Goal: Task Accomplishment & Management: Use online tool/utility

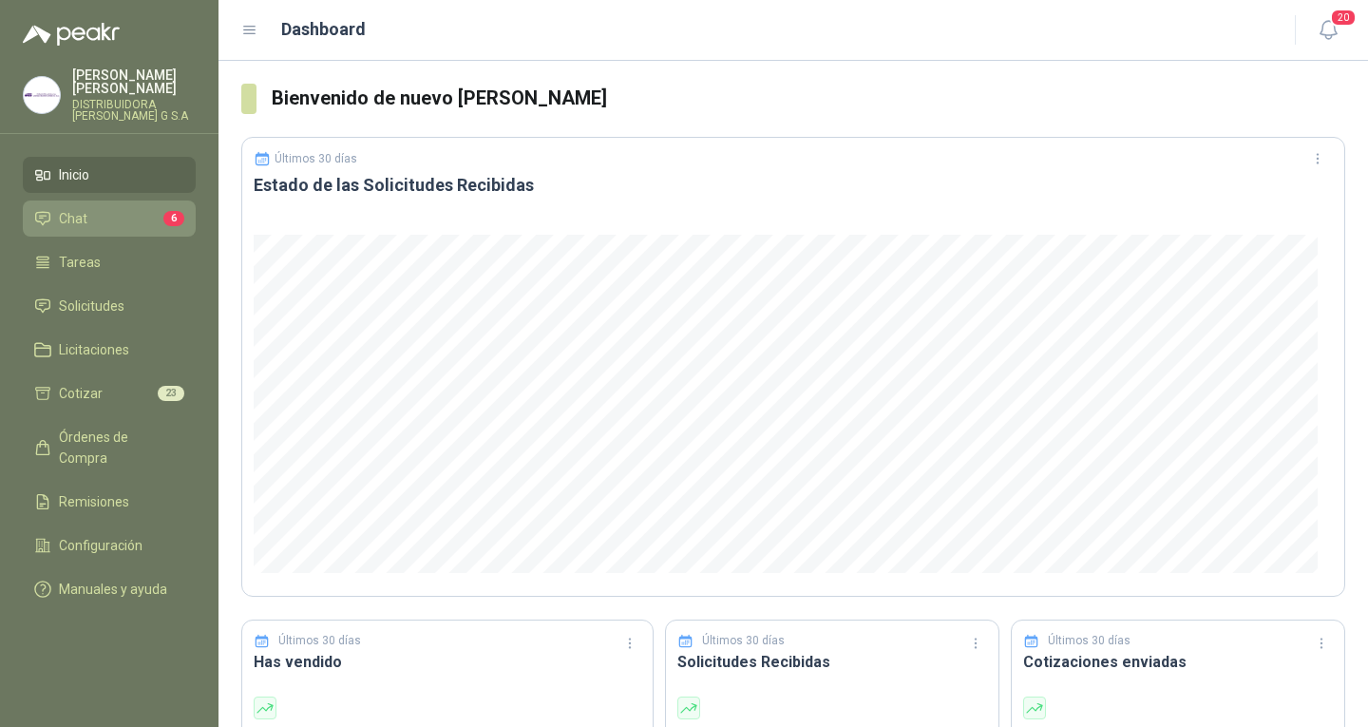
click at [99, 208] on li "Chat 6" at bounding box center [109, 218] width 150 height 21
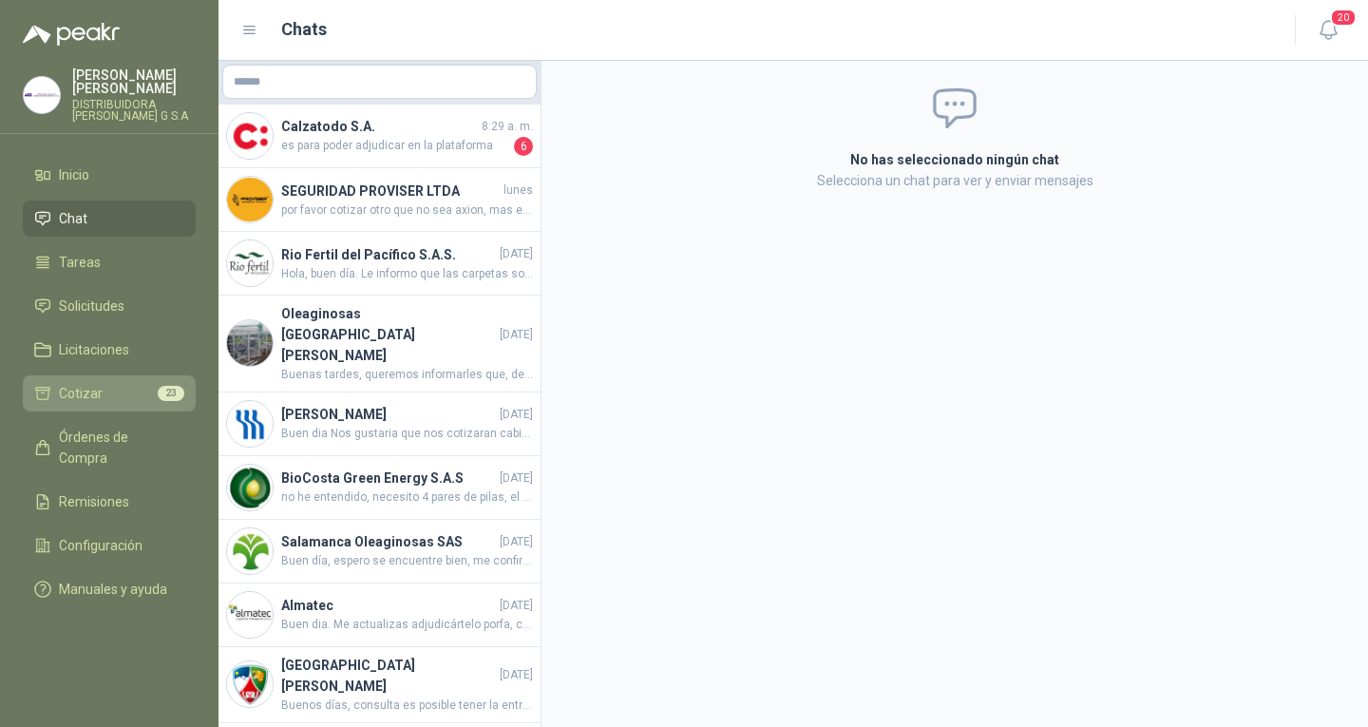
click at [130, 384] on li "Cotizar 23" at bounding box center [109, 393] width 150 height 21
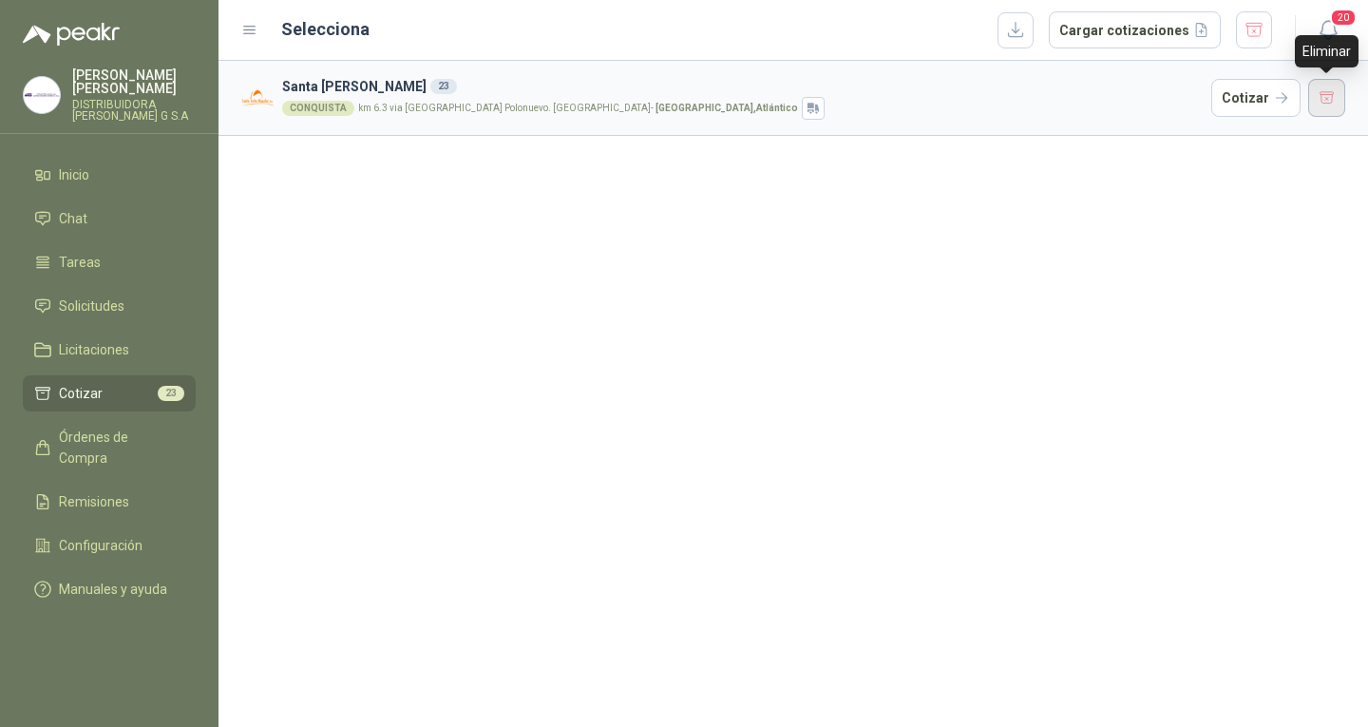
click at [1313, 96] on button "button" at bounding box center [1327, 98] width 38 height 38
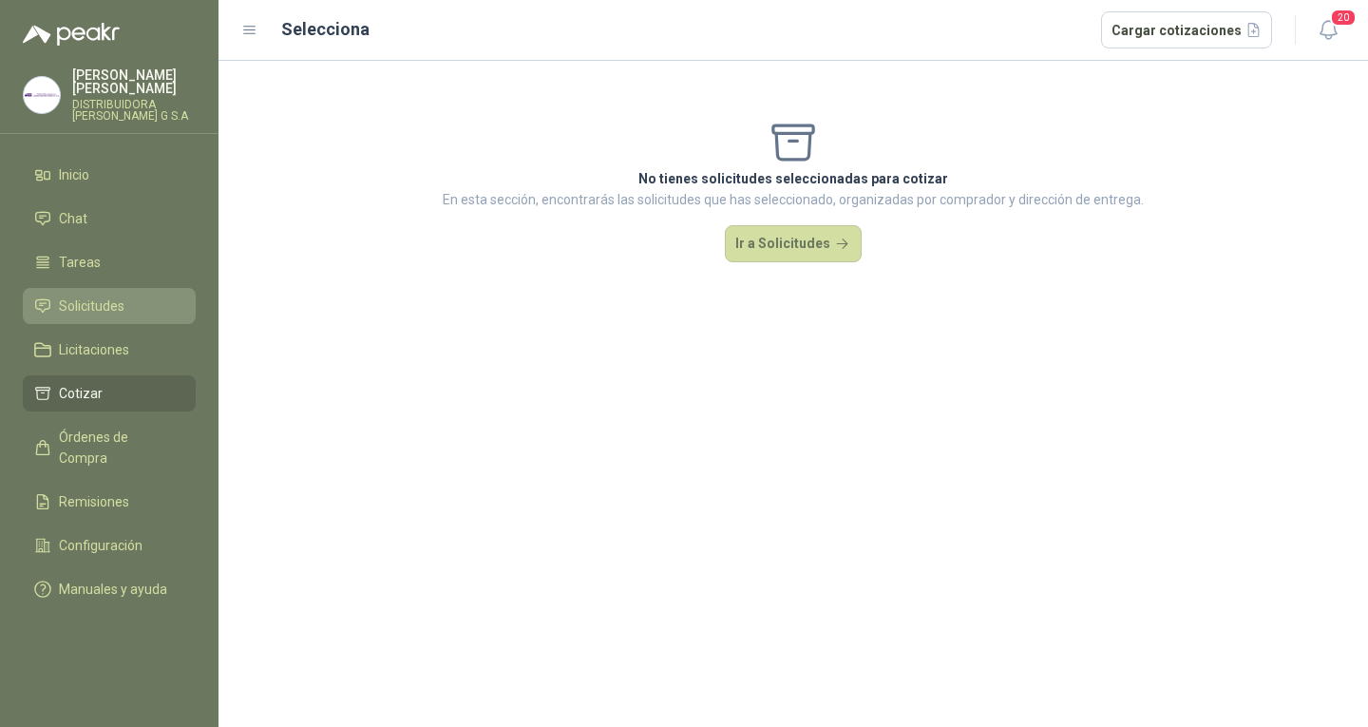
click at [94, 295] on span "Solicitudes" at bounding box center [92, 305] width 66 height 21
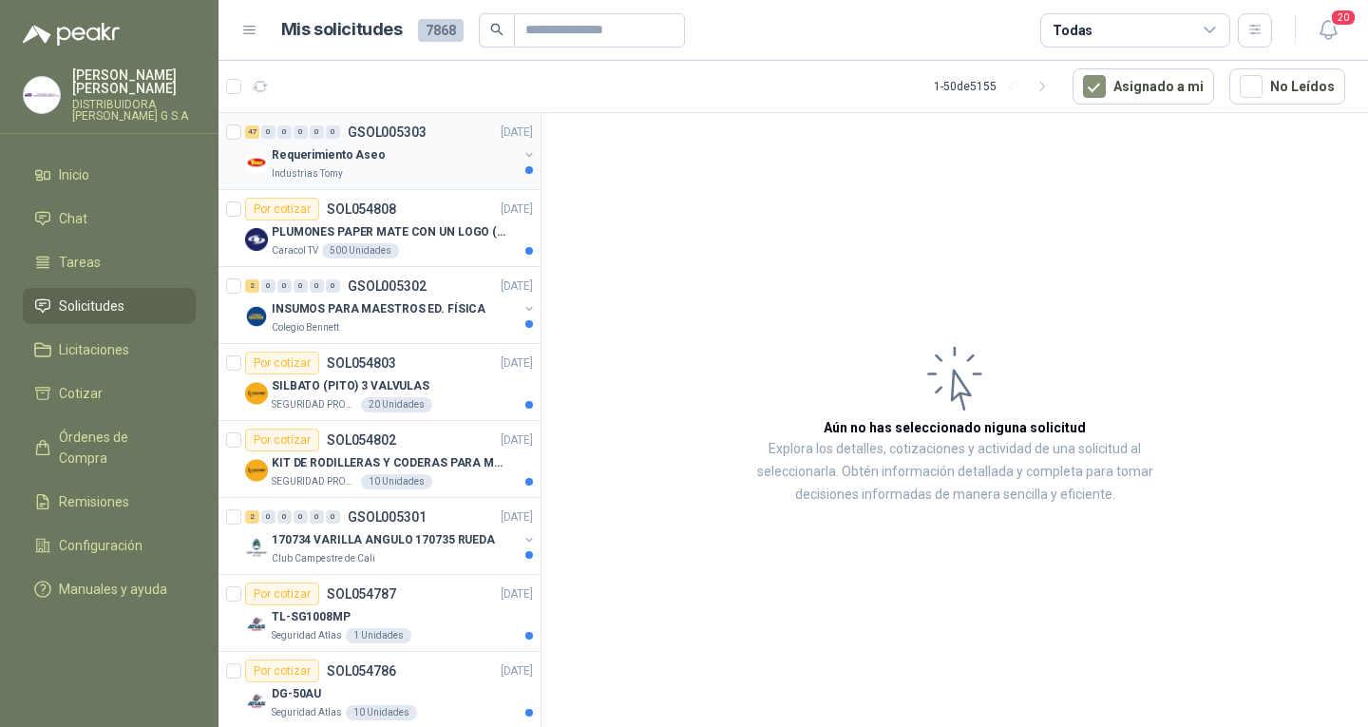
click at [504, 172] on div "Requerimiento Aseo Industrias Tomy" at bounding box center [391, 162] width 292 height 38
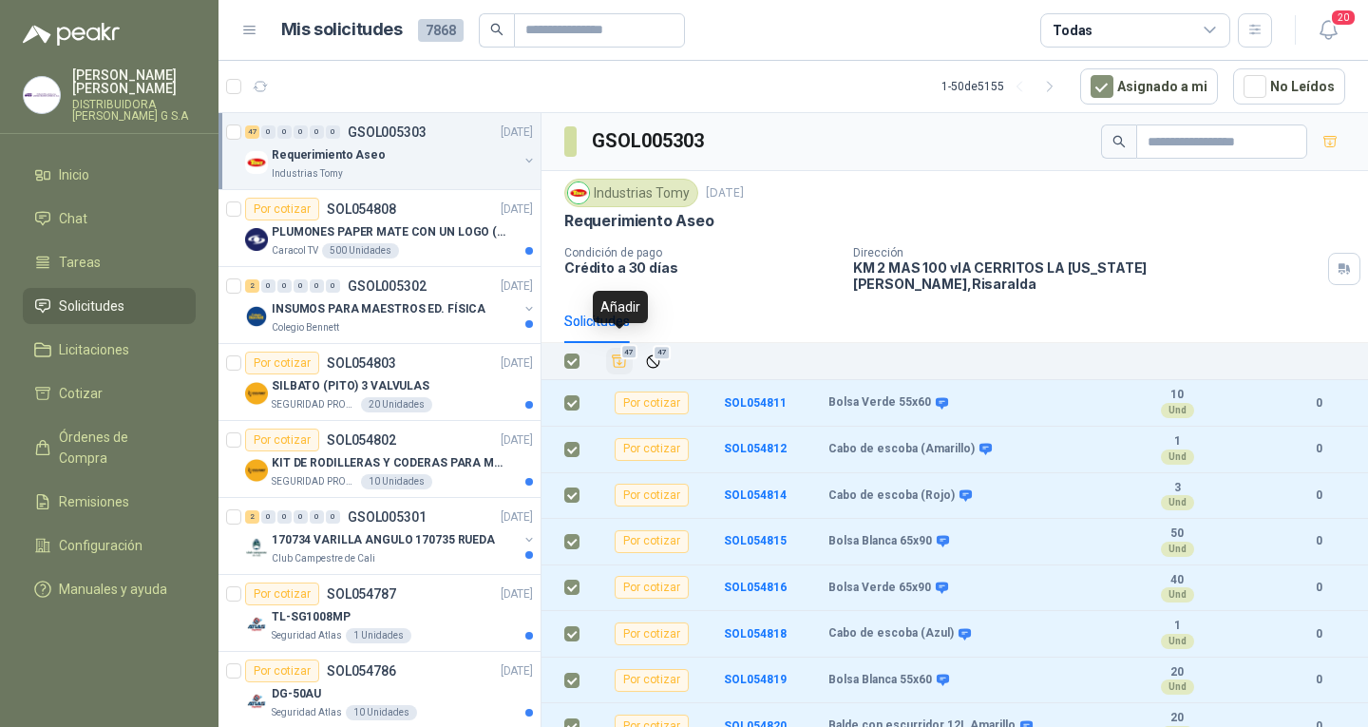
click at [616, 352] on icon "Añadir" at bounding box center [619, 360] width 17 height 17
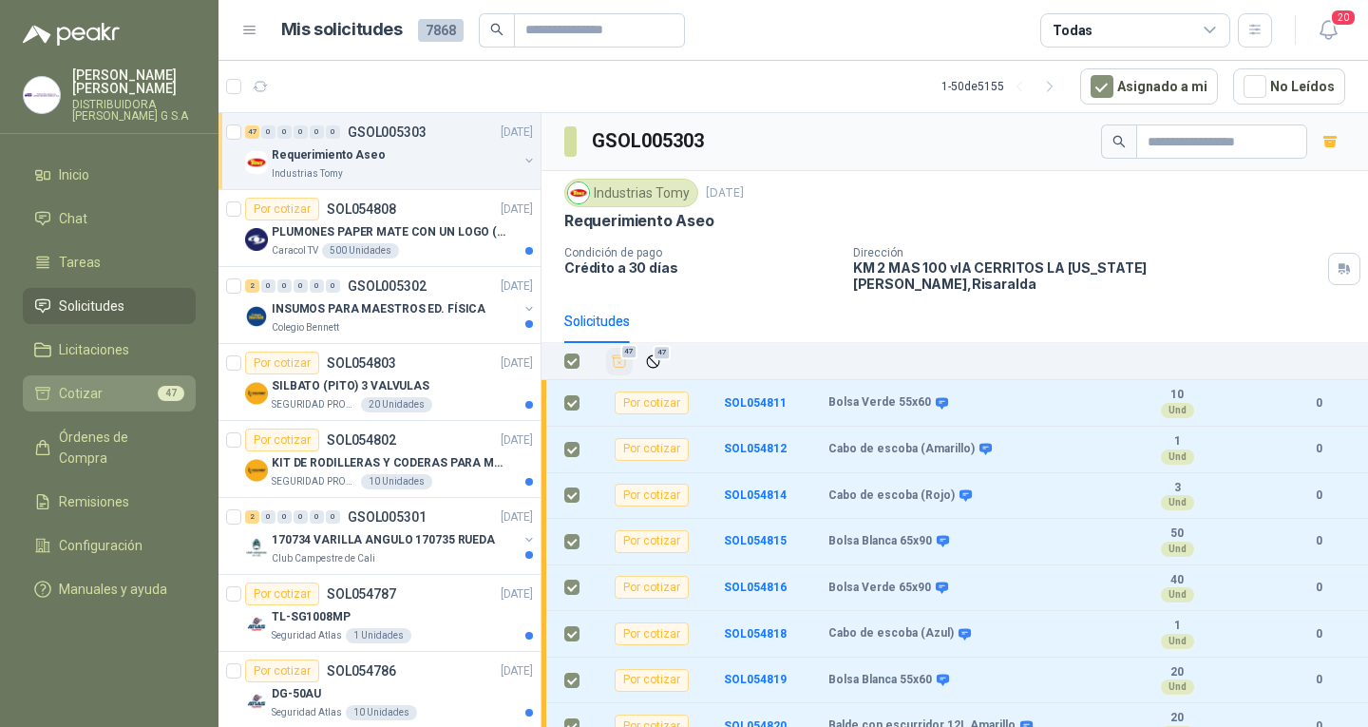
click at [143, 375] on link "Cotizar 47" at bounding box center [109, 393] width 173 height 36
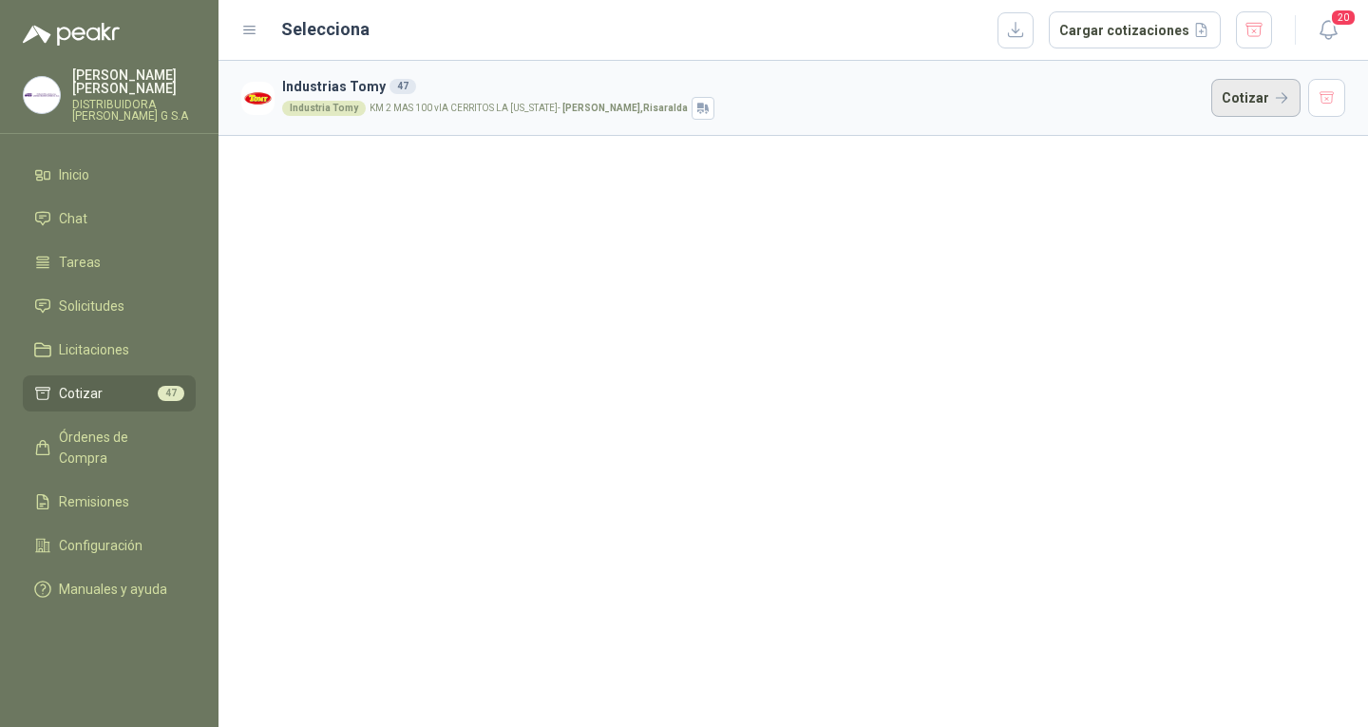
click at [1256, 110] on button "Cotizar" at bounding box center [1255, 98] width 89 height 38
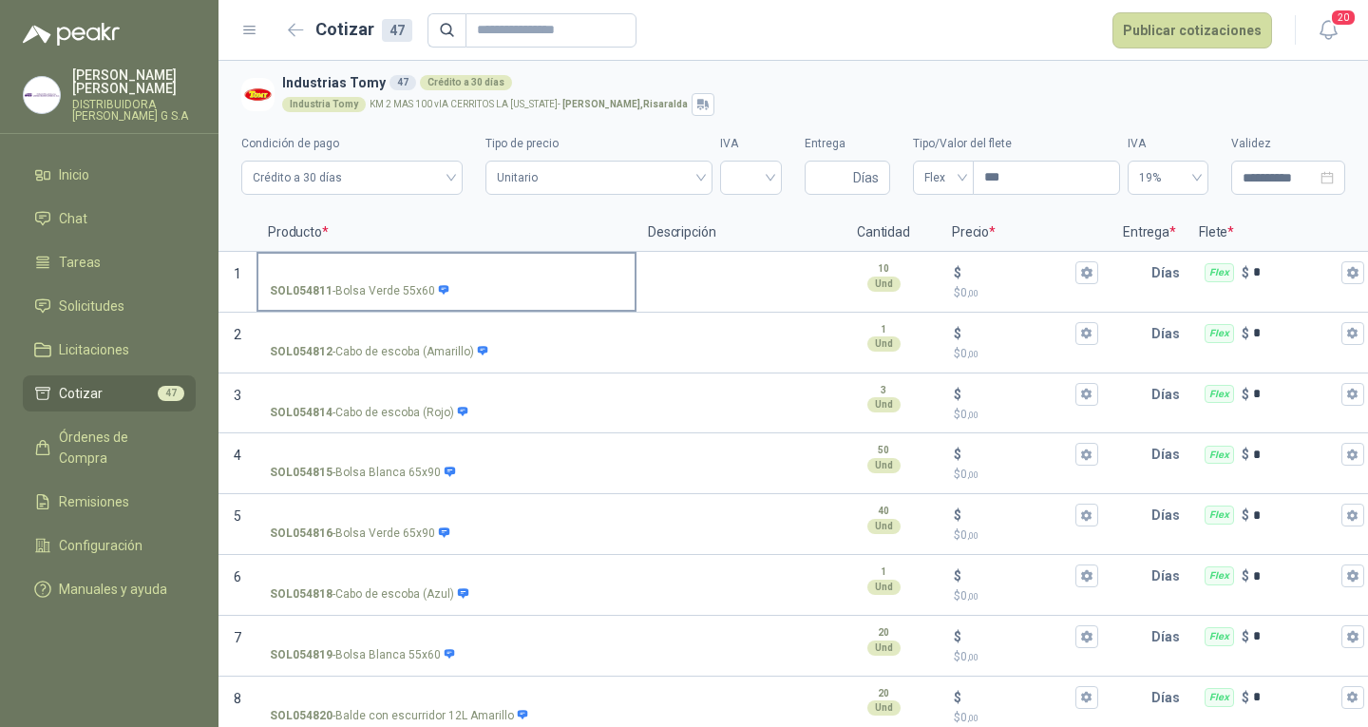
click at [411, 285] on p "SOL054811 - Bolsa Verde 55x60" at bounding box center [360, 291] width 180 height 18
click at [411, 280] on input "SOL054811 - Bolsa Verde 55x60" at bounding box center [446, 273] width 353 height 14
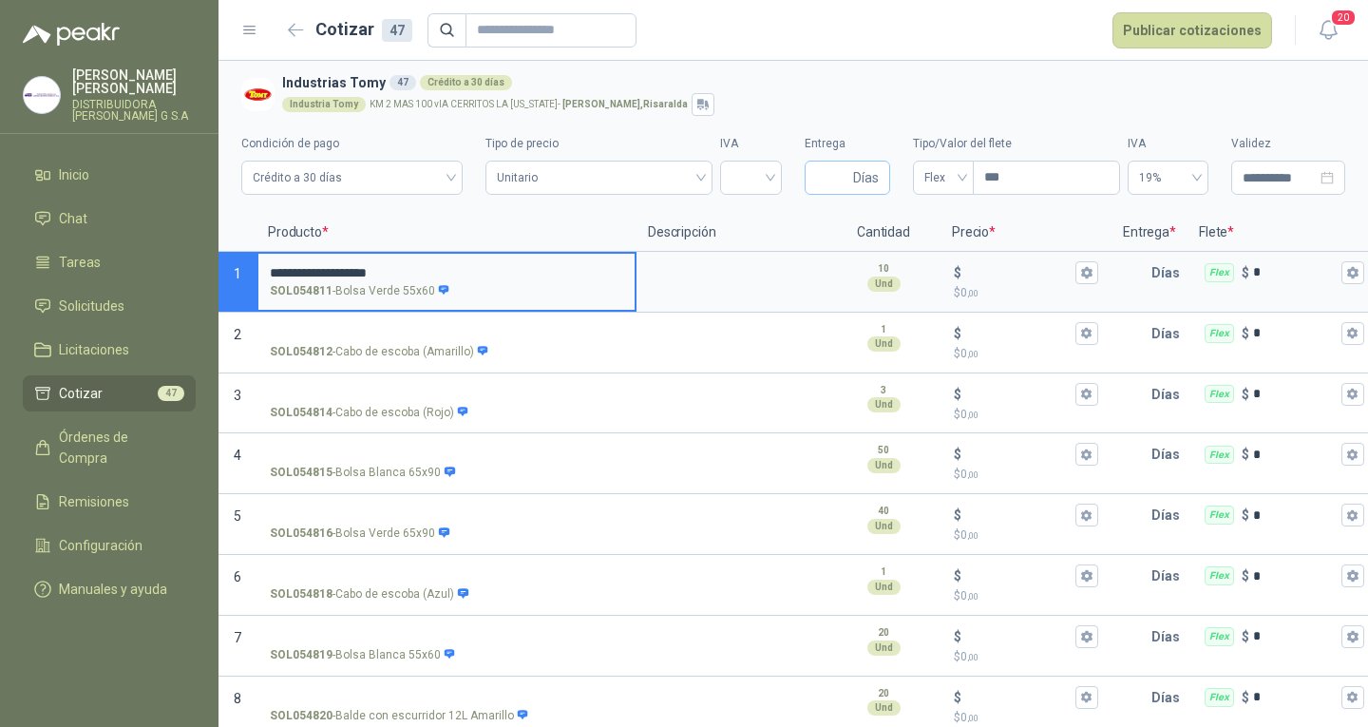
type input "**********"
click at [820, 176] on input "Entrega" at bounding box center [832, 177] width 33 height 32
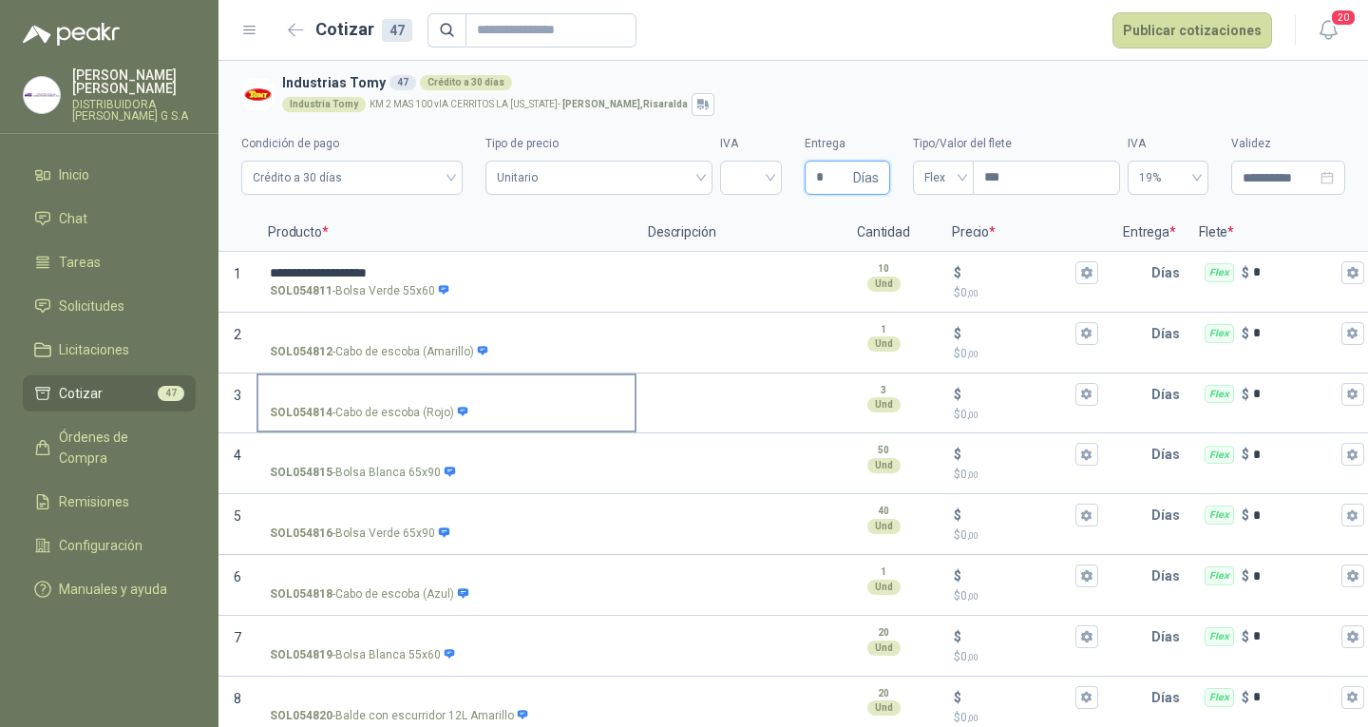
type input "*"
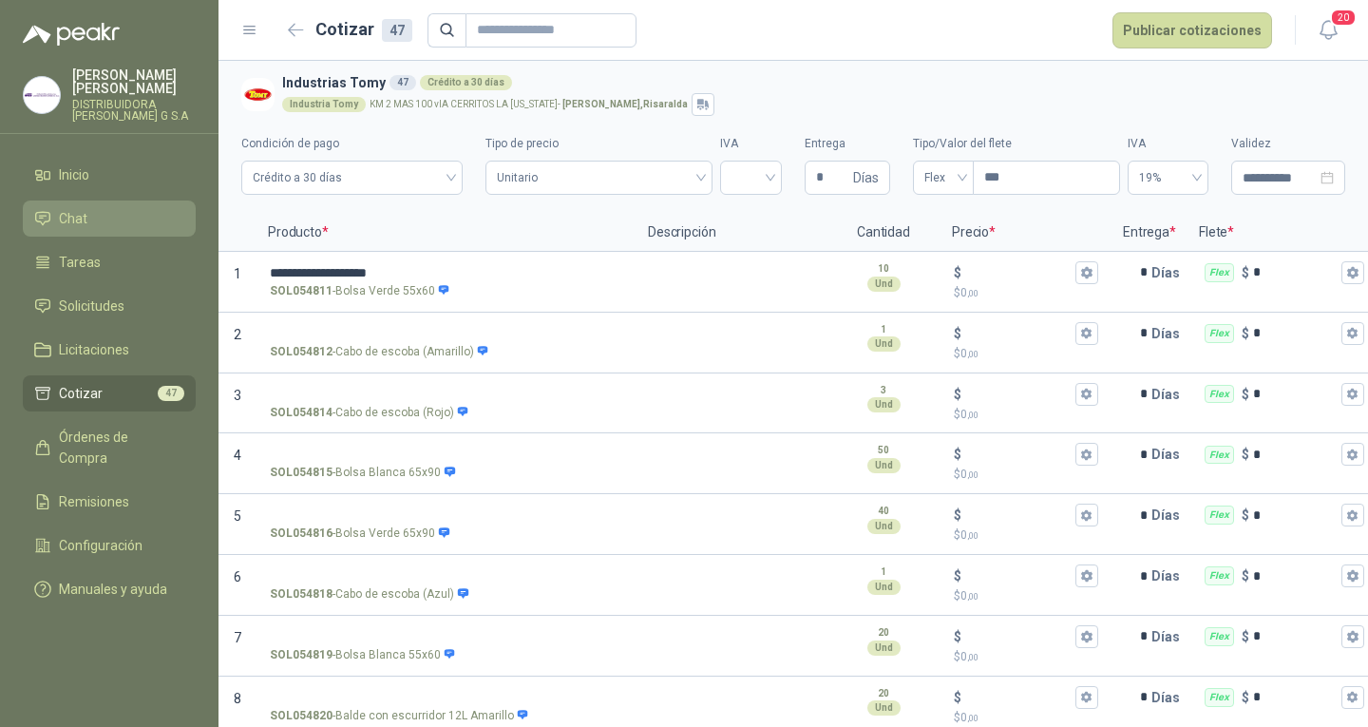
click at [77, 208] on span "Chat" at bounding box center [73, 218] width 28 height 21
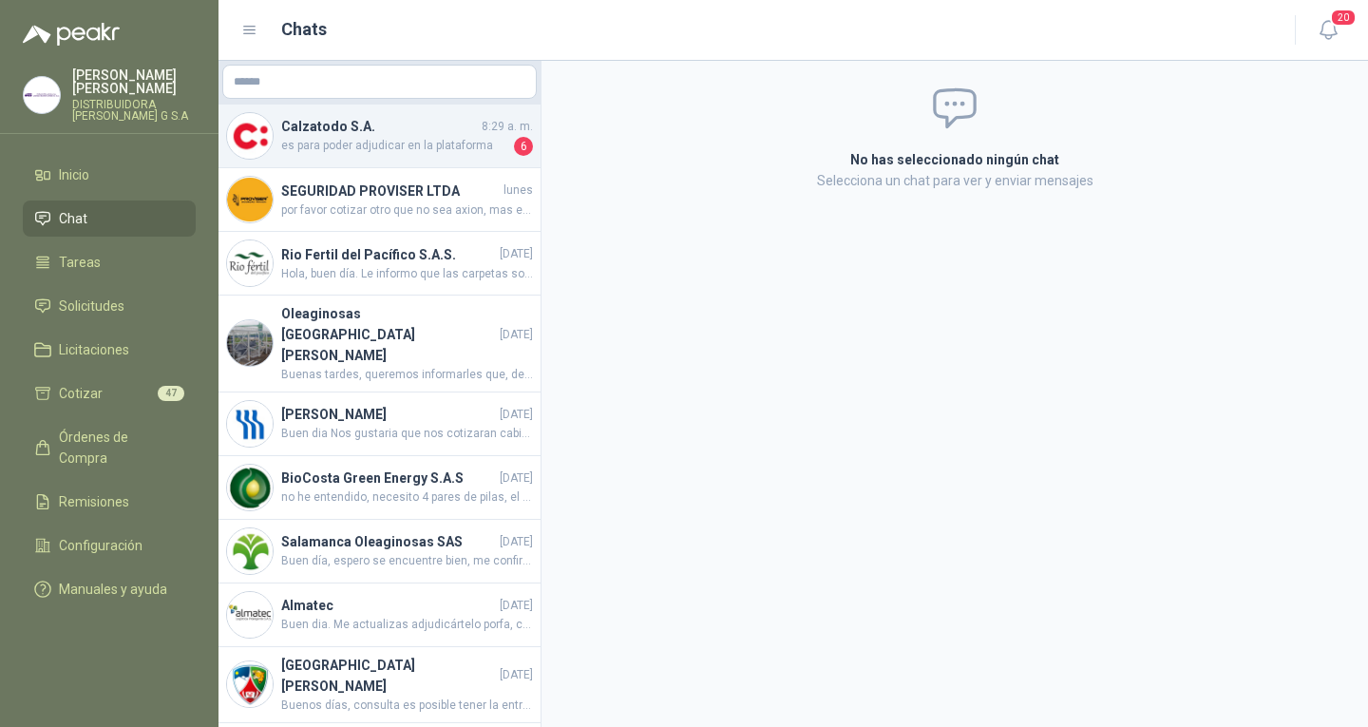
click at [355, 149] on span "es para poder adjudicar en la plataforma" at bounding box center [395, 146] width 229 height 19
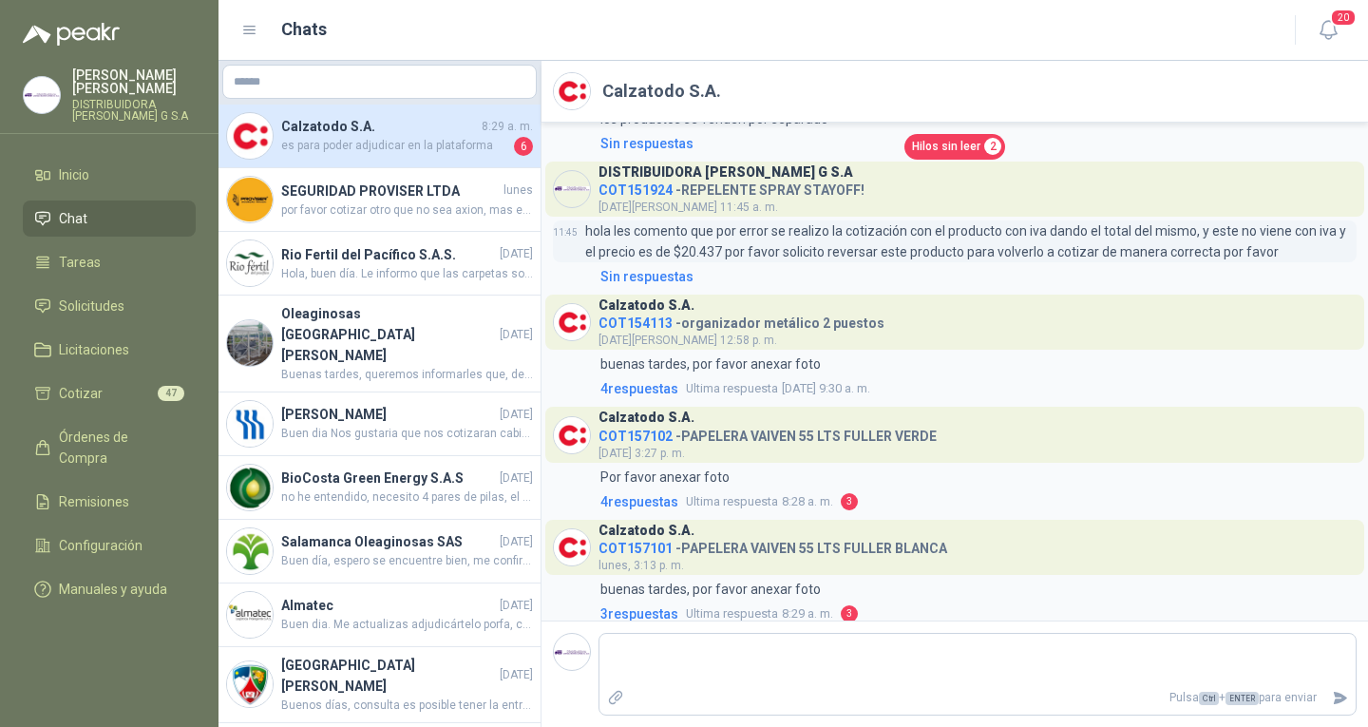
scroll to position [646, 0]
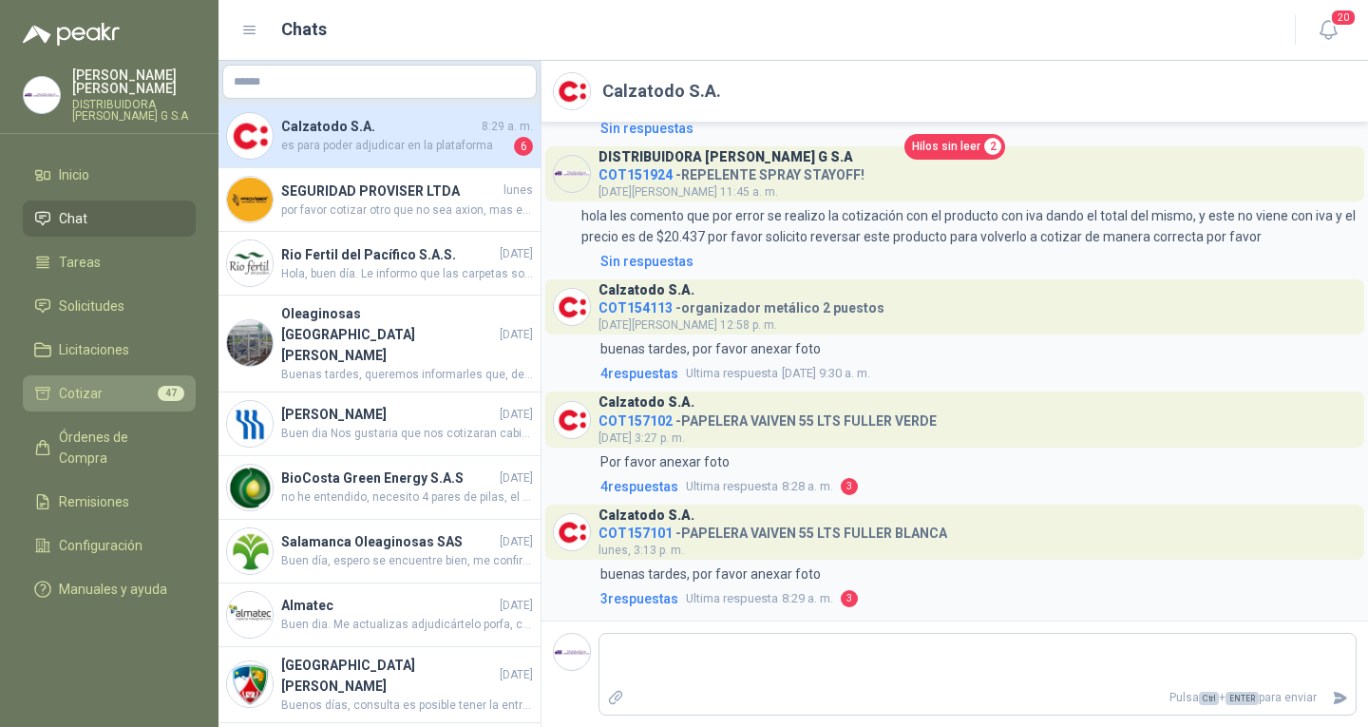
click at [132, 384] on li "Cotizar 47" at bounding box center [109, 393] width 150 height 21
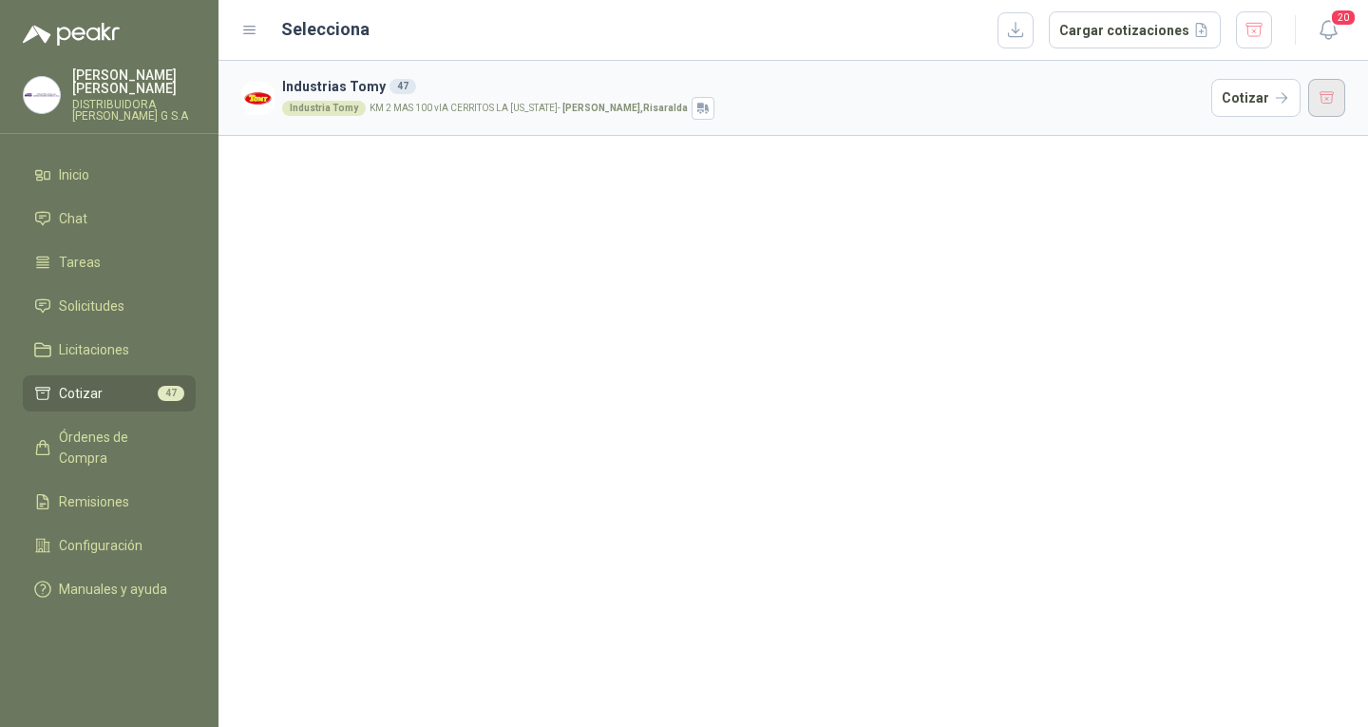
click at [1328, 93] on button "button" at bounding box center [1327, 98] width 38 height 38
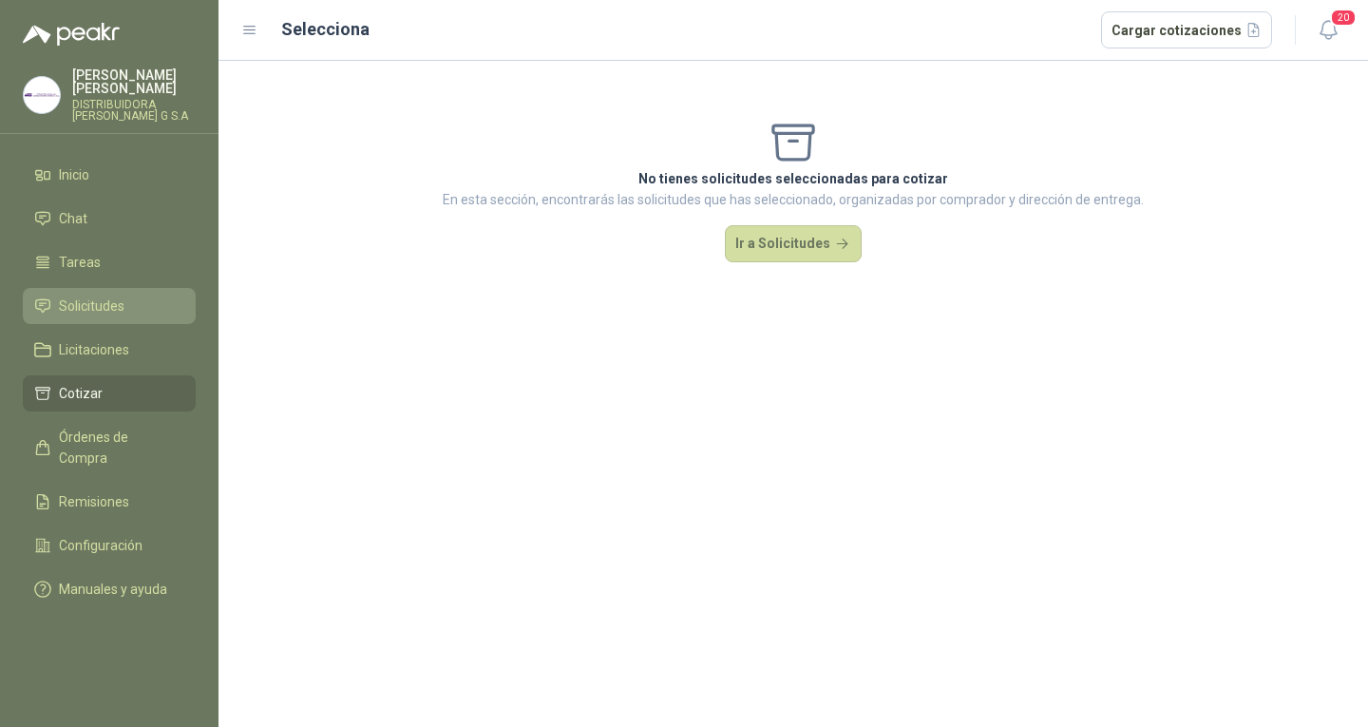
click at [88, 288] on link "Solicitudes" at bounding box center [109, 306] width 173 height 36
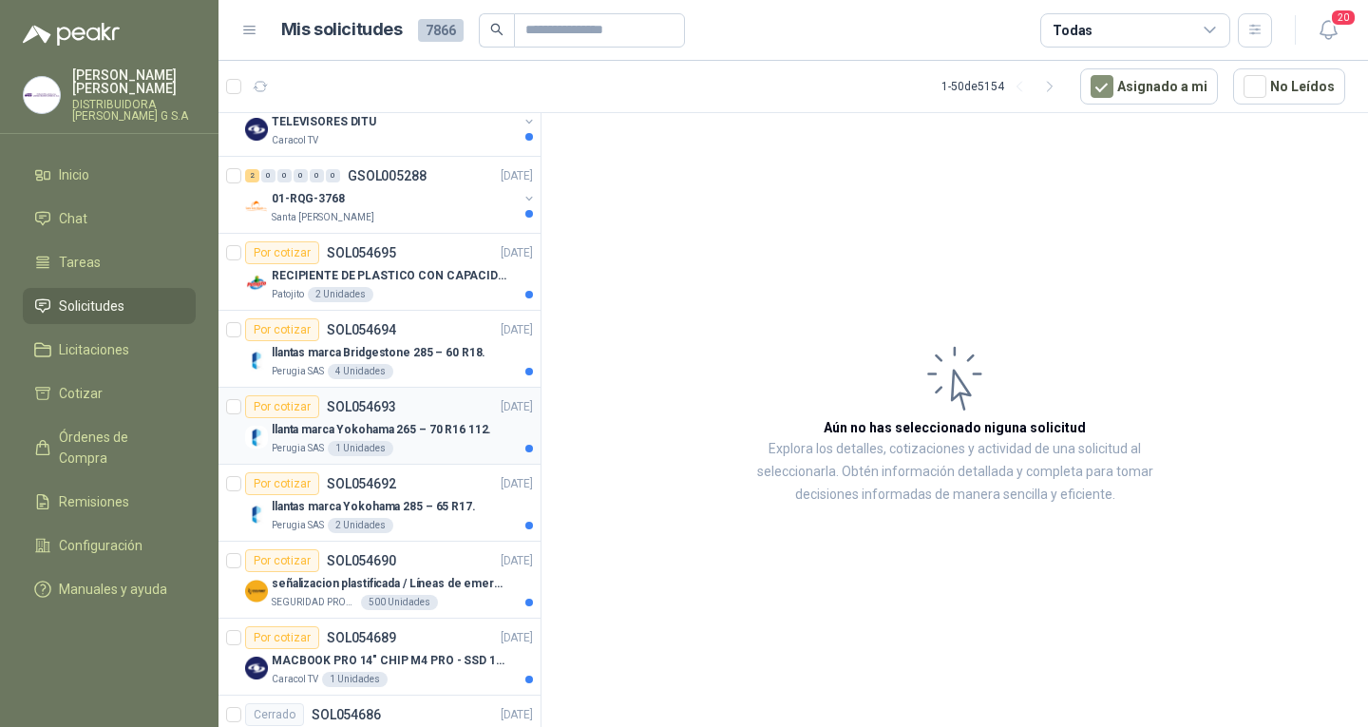
scroll to position [1748, 0]
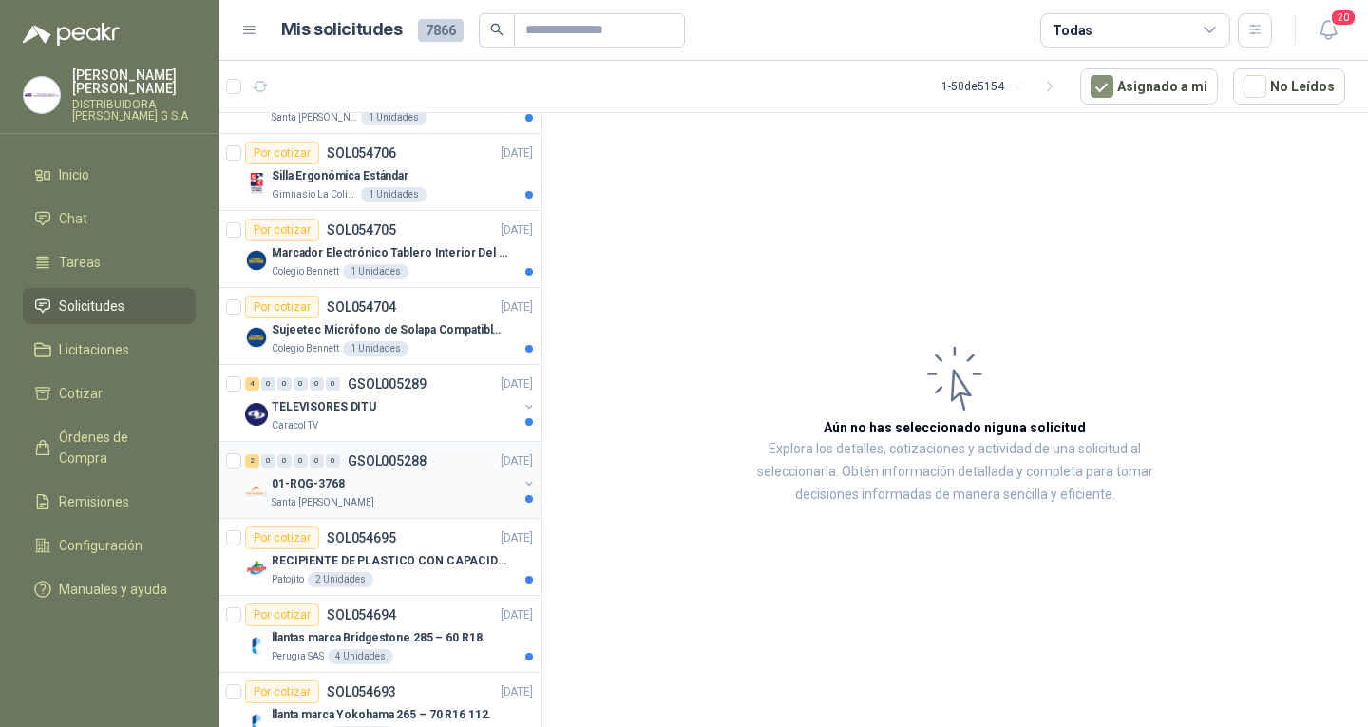
click at [440, 479] on div "01-RQG-3768" at bounding box center [395, 483] width 246 height 23
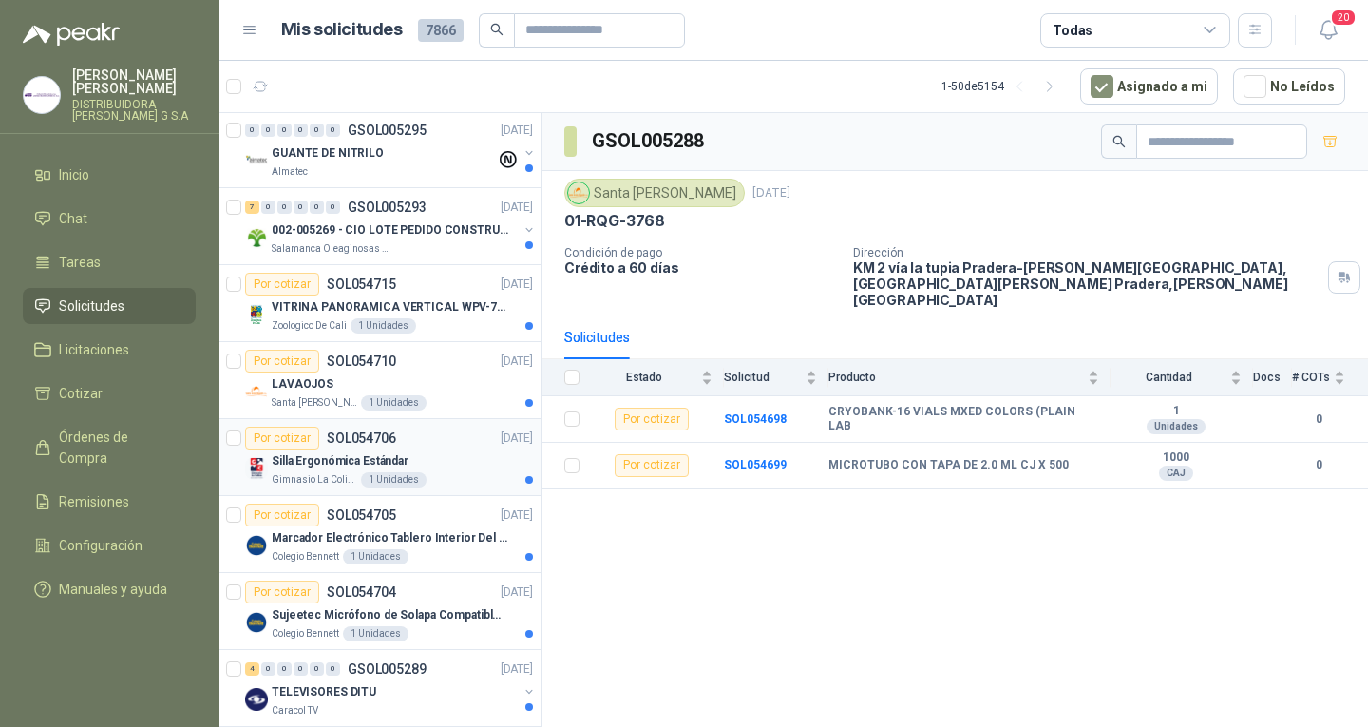
scroll to position [1369, 0]
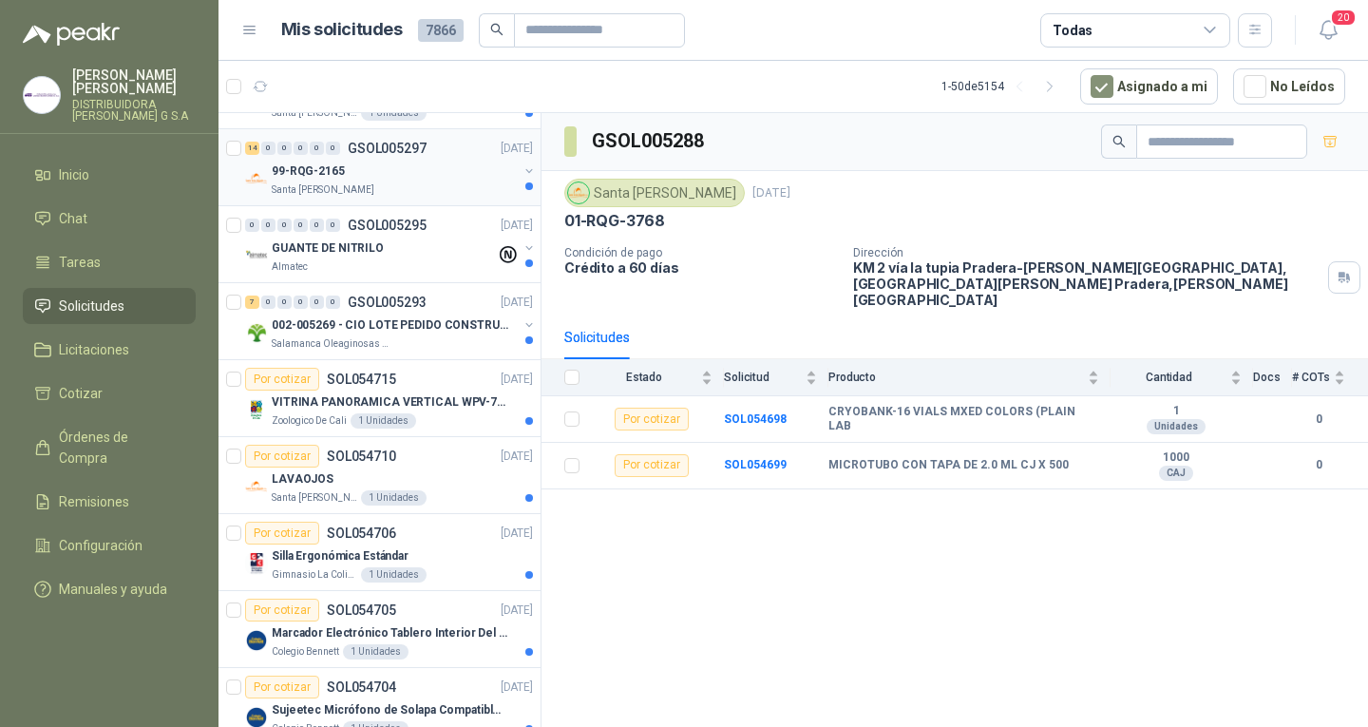
click at [354, 198] on div "14 0 0 0 0 0 GSOL005297 [DATE] 99-RQG-2165 [GEOGRAPHIC_DATA][PERSON_NAME]" at bounding box center [379, 167] width 322 height 77
click at [431, 297] on div "7 0 0 0 0 0 GSOL005293 [DATE]" at bounding box center [391, 302] width 292 height 23
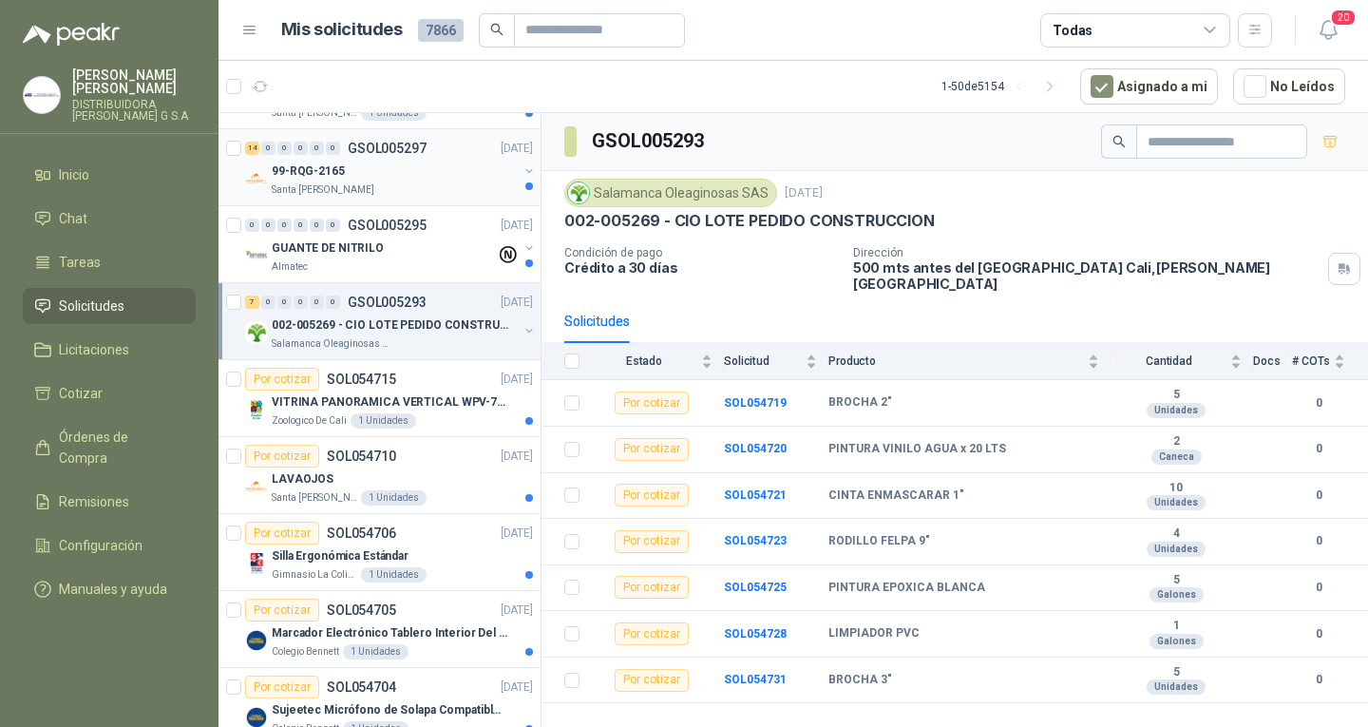
click at [399, 189] on div "Santa [PERSON_NAME]" at bounding box center [395, 189] width 246 height 15
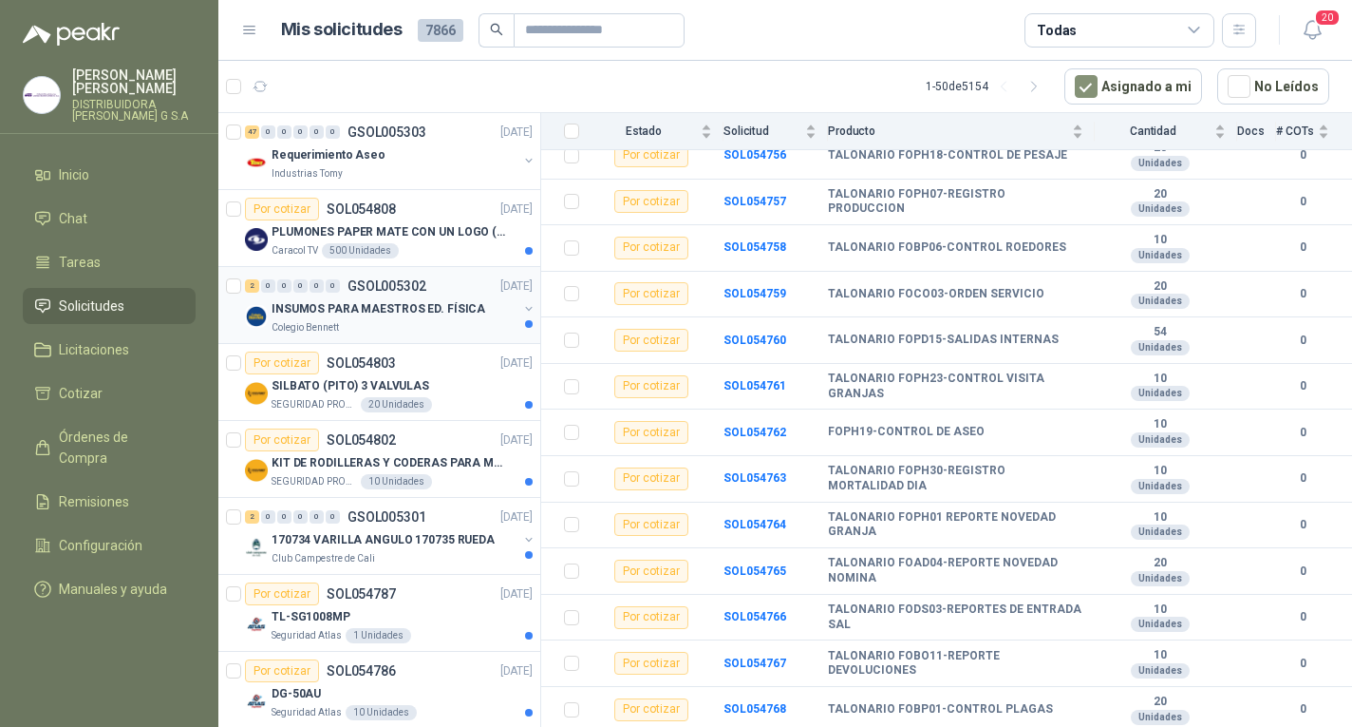
click at [433, 312] on p "INSUMOS PARA MAESTROS ED. FÍSICA" at bounding box center [379, 309] width 214 height 18
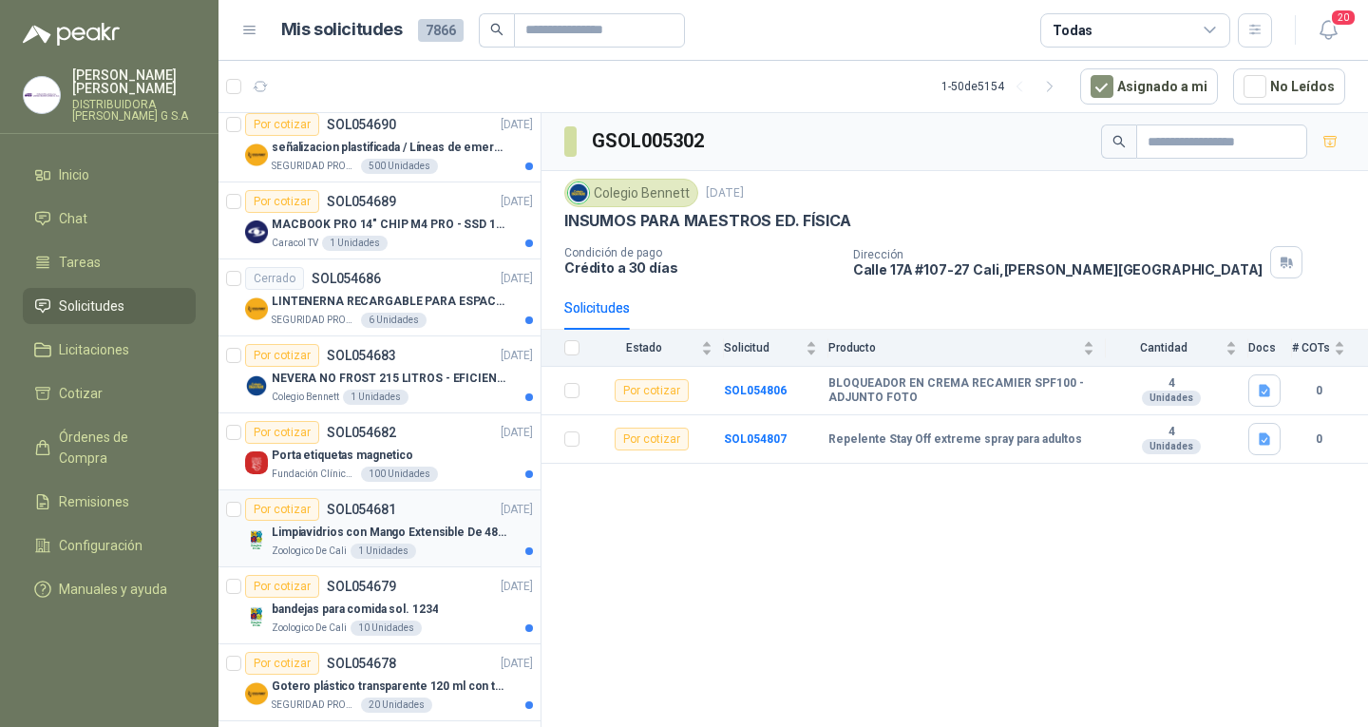
scroll to position [2659, 0]
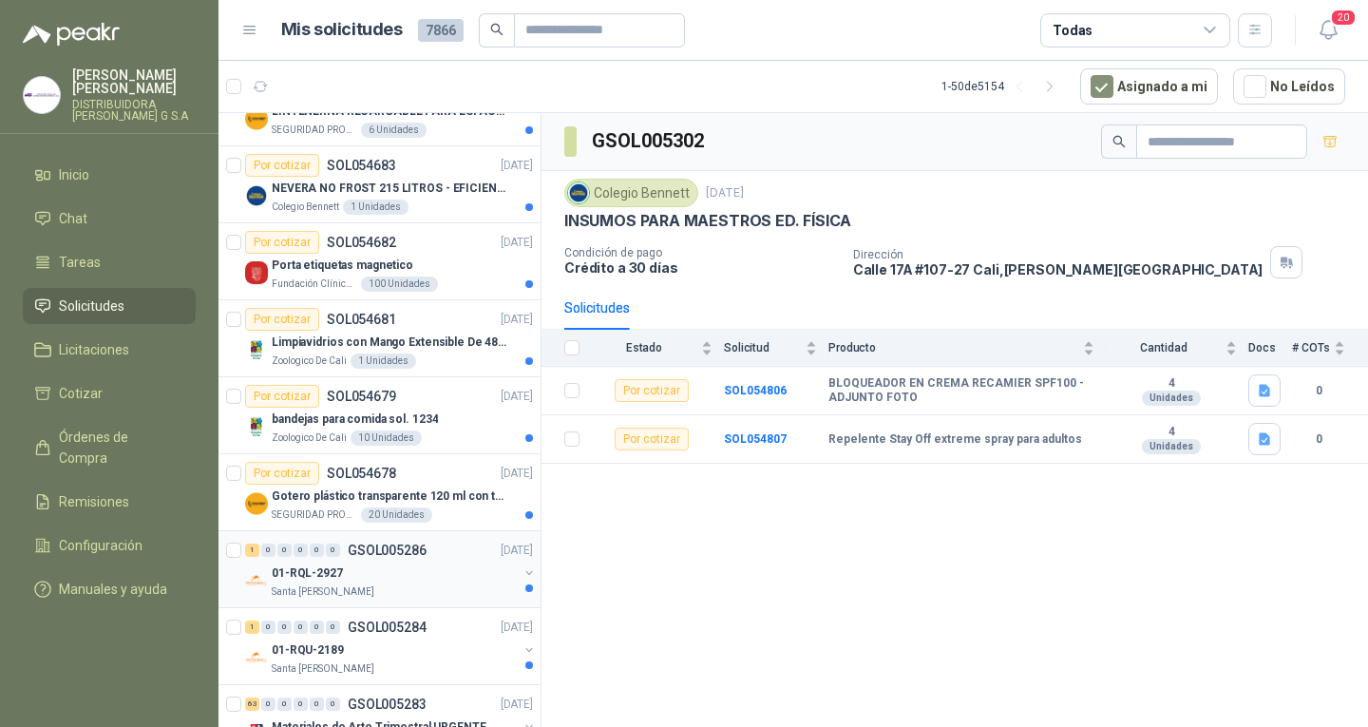
click at [413, 581] on div "01-RQL-2927" at bounding box center [395, 572] width 246 height 23
